Goal: Information Seeking & Learning: Find specific fact

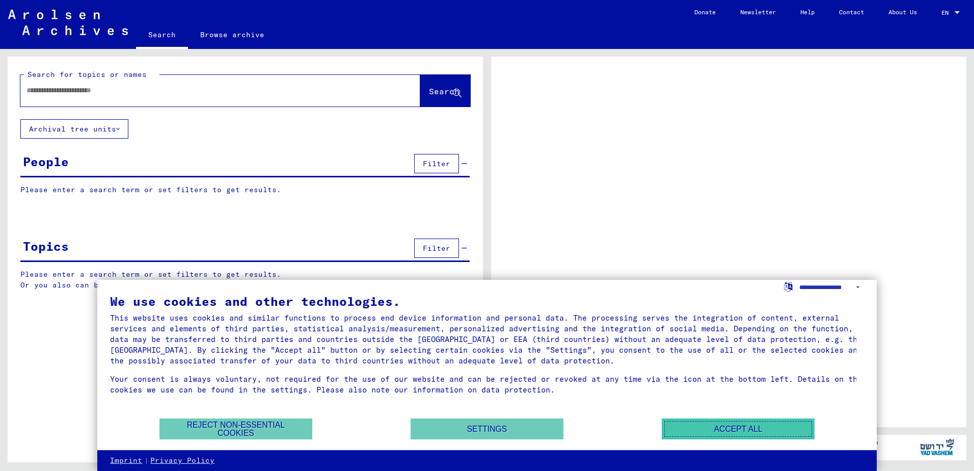
click at [756, 429] on button "Accept all" at bounding box center [738, 428] width 153 height 21
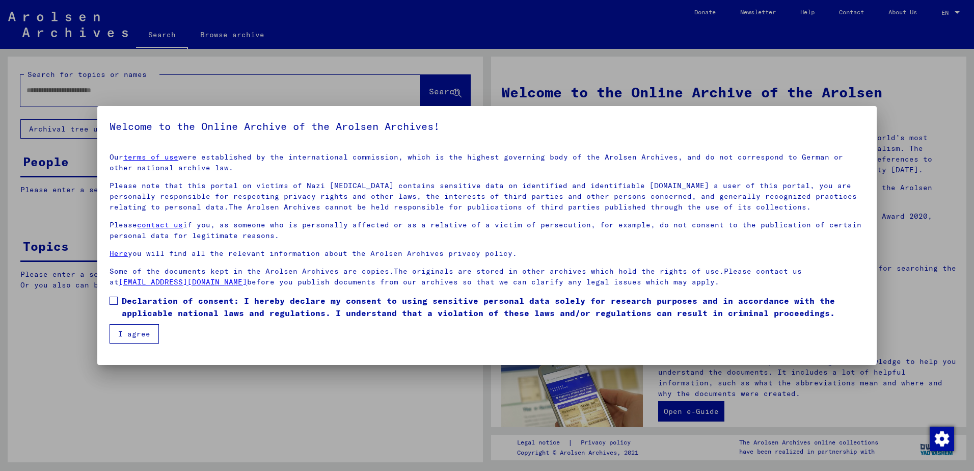
click at [111, 304] on span at bounding box center [114, 301] width 8 height 8
click at [130, 341] on button "I agree" at bounding box center [134, 333] width 49 height 19
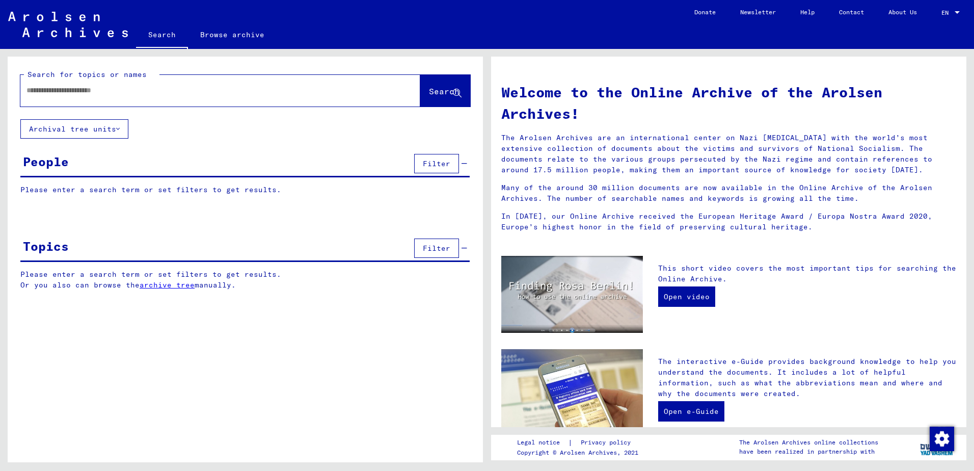
click at [82, 98] on div at bounding box center [204, 90] width 369 height 23
click at [92, 91] on input "text" at bounding box center [207, 90] width 363 height 11
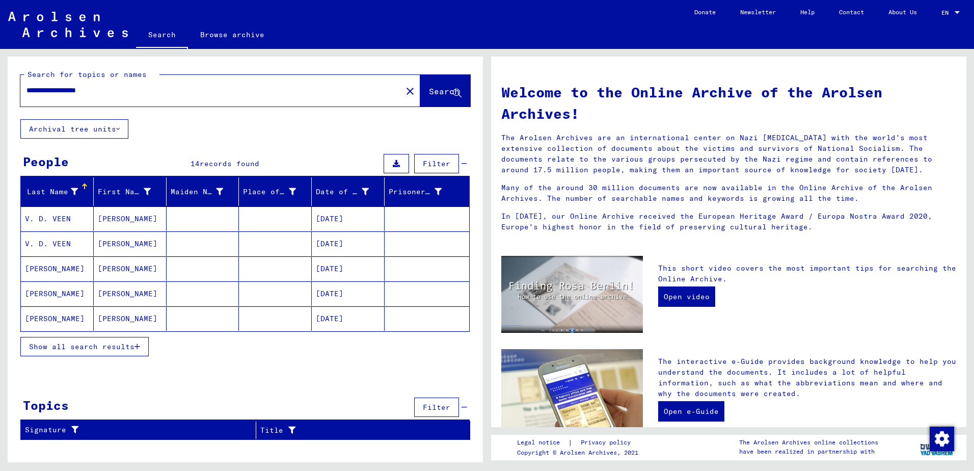
click at [140, 350] on icon "button" at bounding box center [138, 346] width 6 height 7
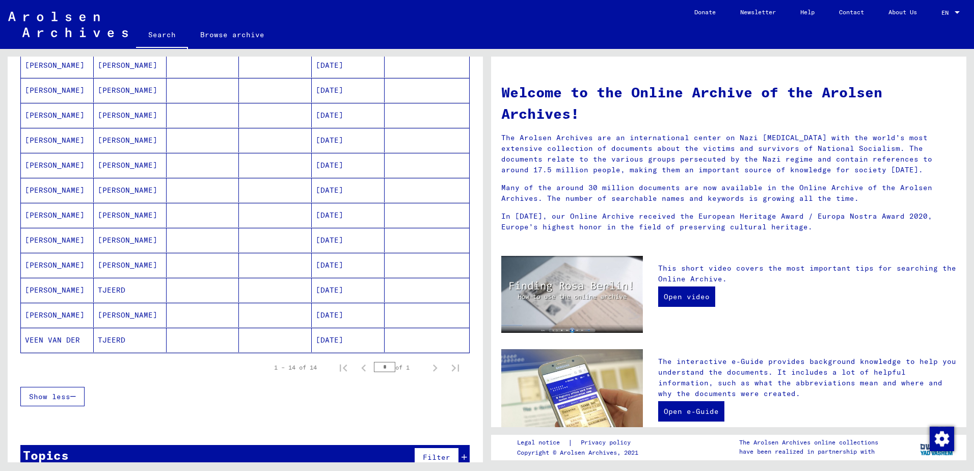
scroll to position [204, 0]
click at [56, 341] on mat-cell "VEEN VAN DER" at bounding box center [57, 339] width 73 height 24
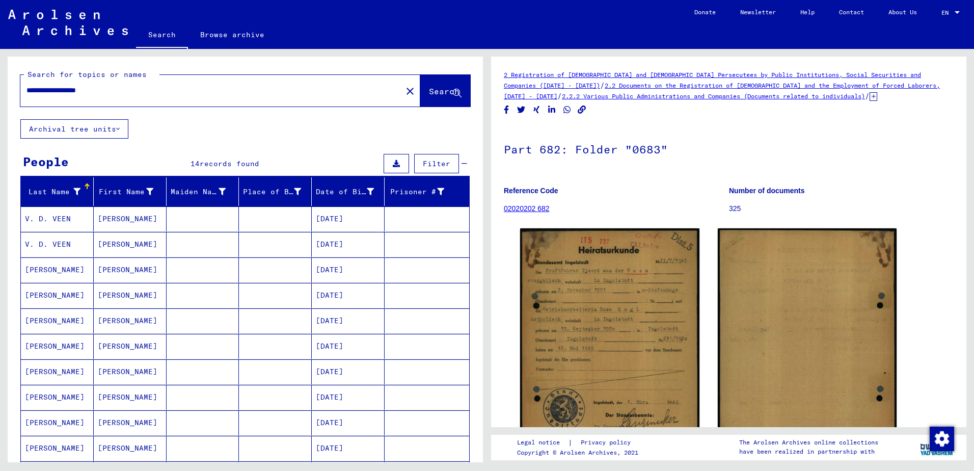
click at [117, 90] on input "**********" at bounding box center [210, 90] width 369 height 11
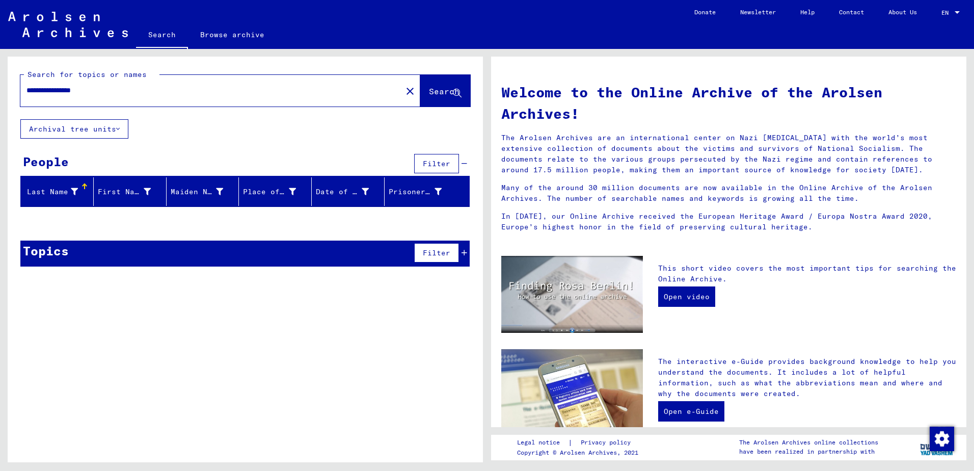
click at [121, 92] on input "**********" at bounding box center [207, 90] width 363 height 11
type input "**********"
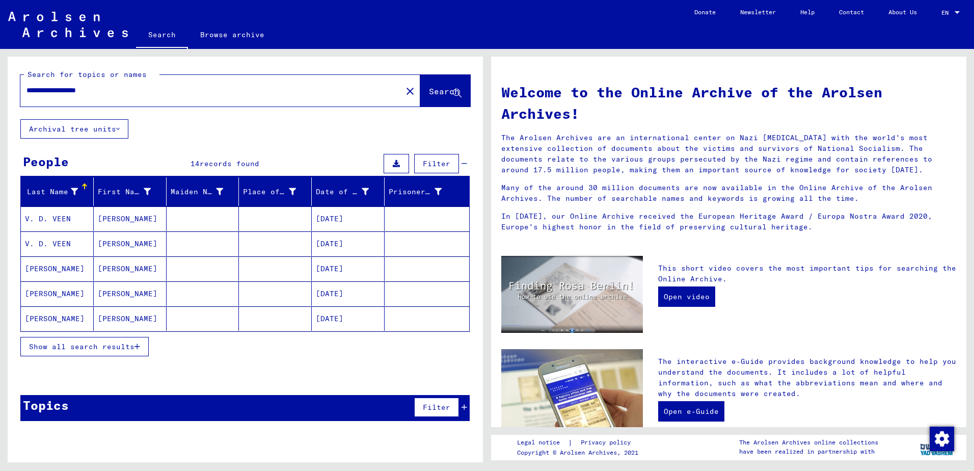
click at [341, 217] on mat-cell "[DATE]" at bounding box center [348, 218] width 73 height 24
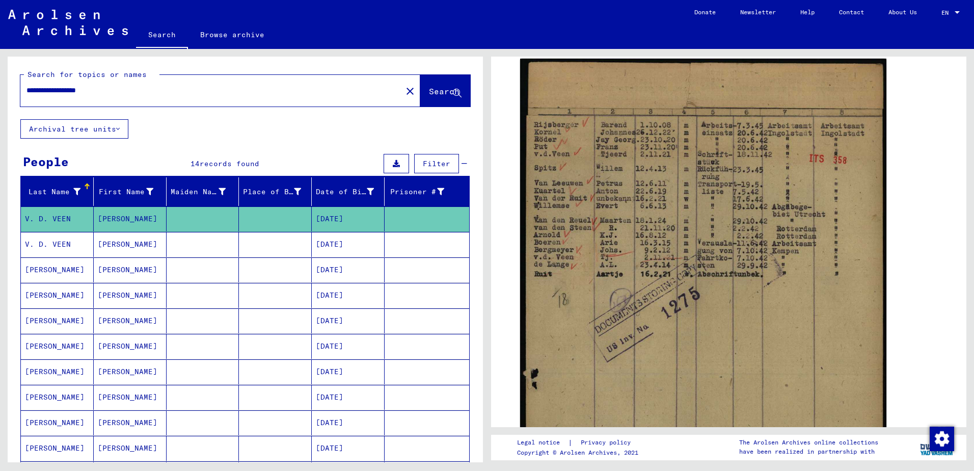
scroll to position [153, 0]
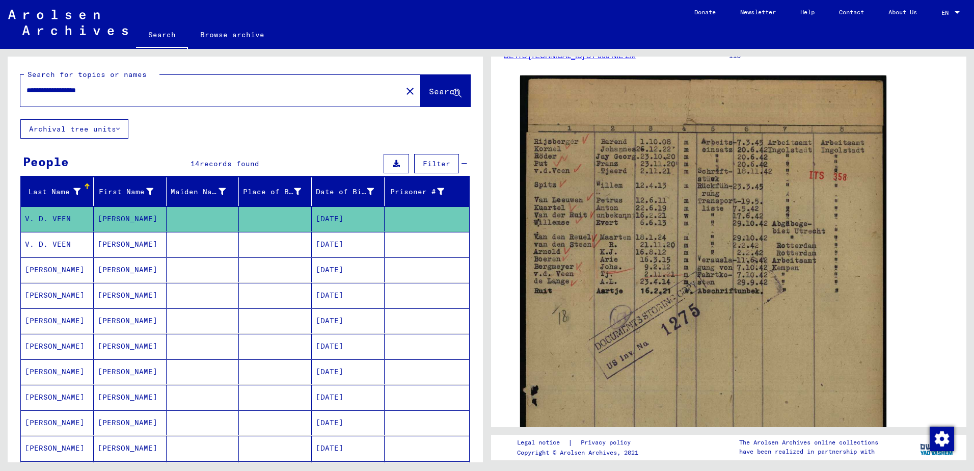
click at [217, 250] on mat-cell at bounding box center [203, 244] width 73 height 25
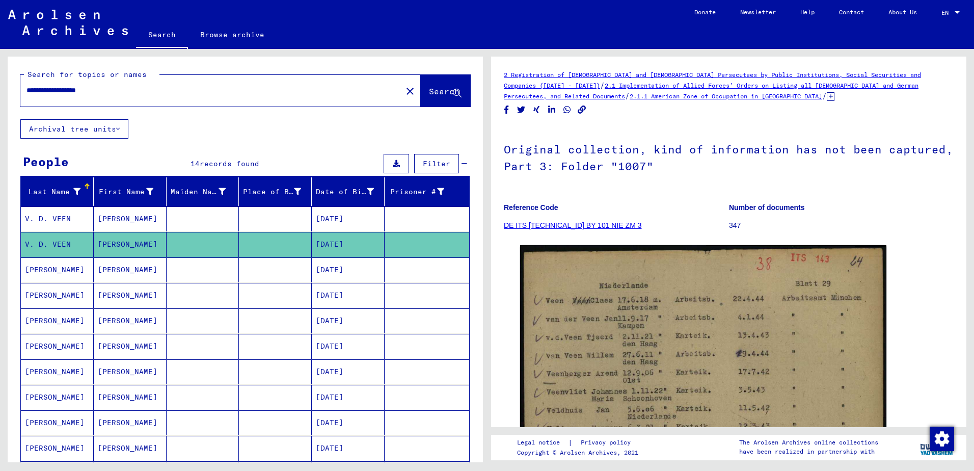
click at [243, 266] on mat-cell at bounding box center [275, 269] width 73 height 25
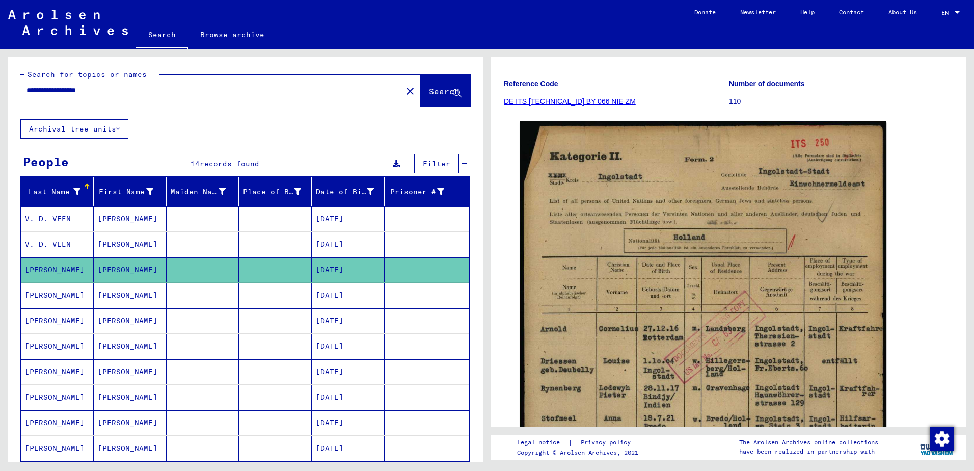
scroll to position [153, 0]
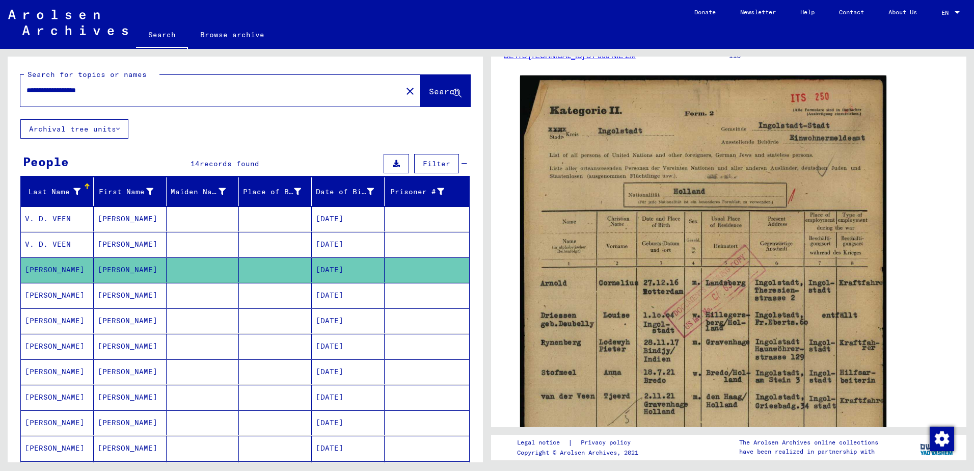
click at [367, 301] on mat-cell "[DATE]" at bounding box center [348, 295] width 73 height 25
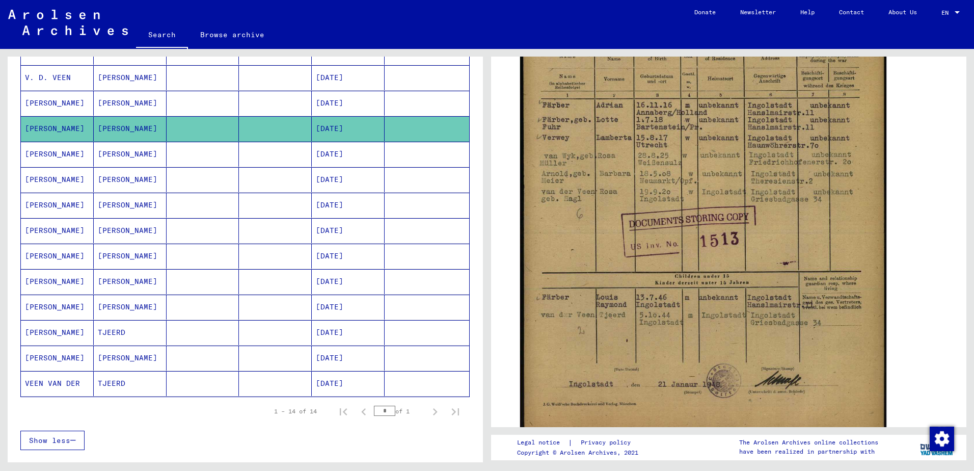
scroll to position [204, 0]
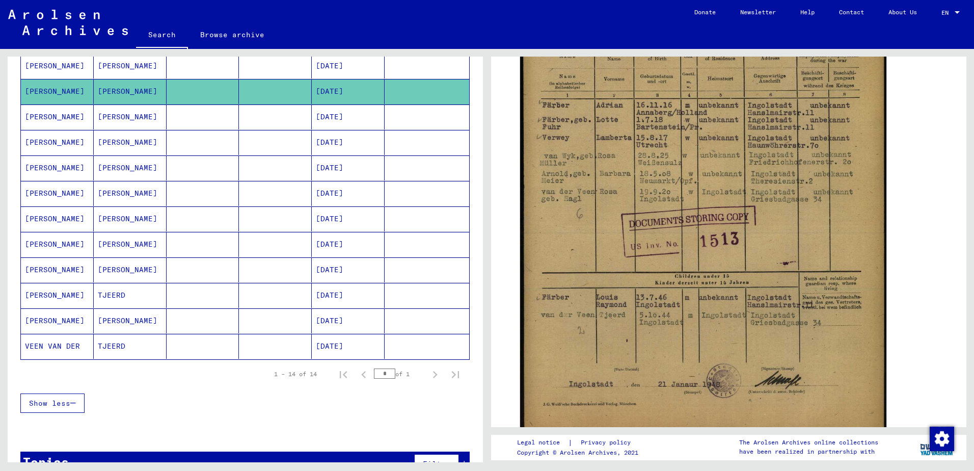
click at [367, 248] on mat-cell "[DATE]" at bounding box center [348, 244] width 73 height 25
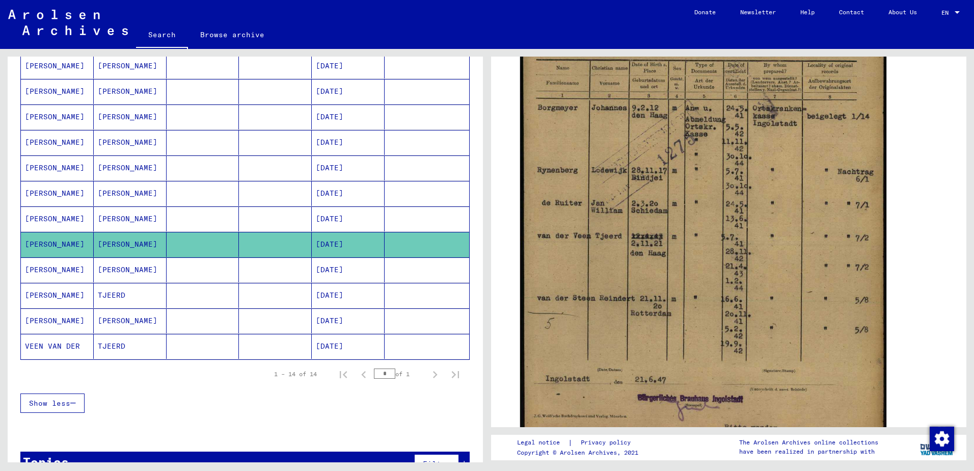
scroll to position [306, 0]
